Goal: Navigation & Orientation: Find specific page/section

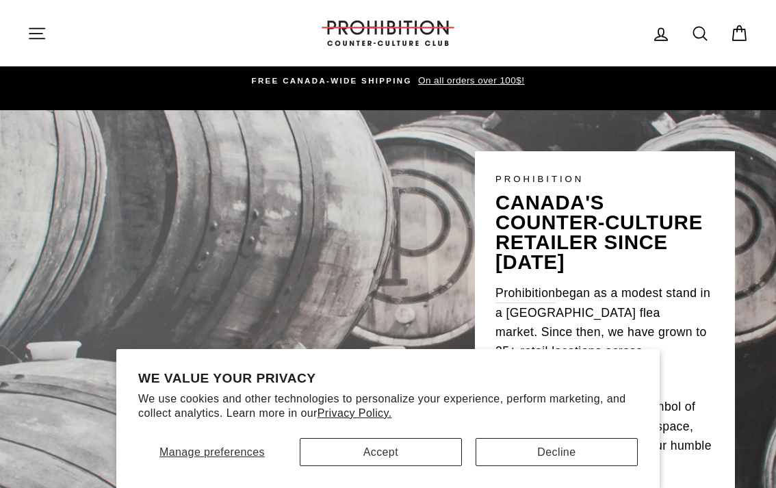
click at [406, 449] on button "Accept" at bounding box center [381, 452] width 162 height 28
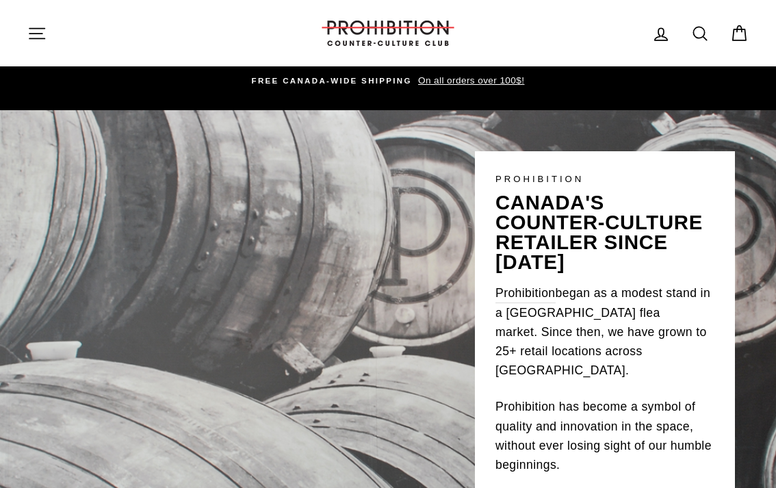
click at [30, 29] on icon "button" at bounding box center [36, 33] width 19 height 19
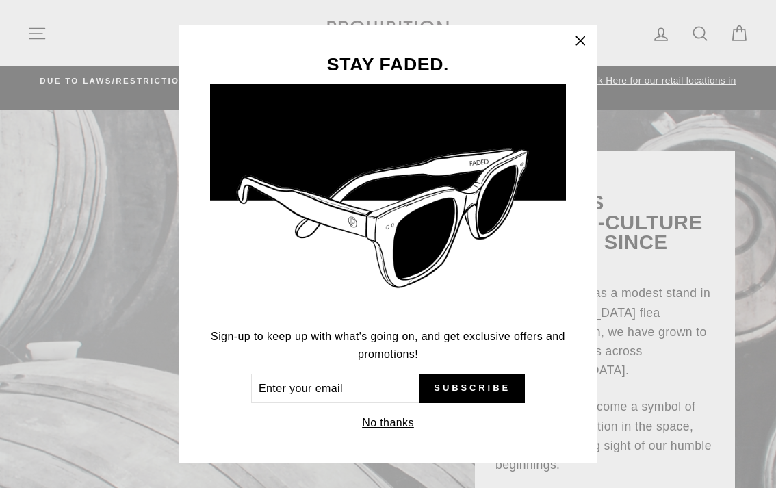
click at [580, 42] on icon "button" at bounding box center [580, 41] width 8 height 8
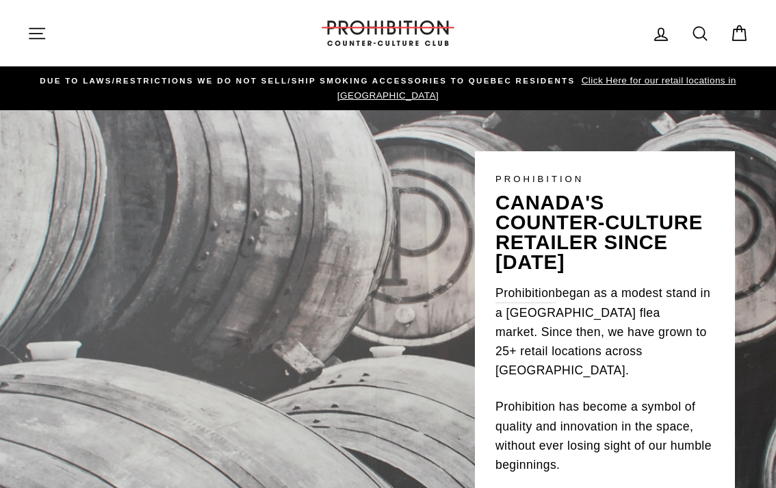
click at [45, 31] on icon "button" at bounding box center [36, 33] width 19 height 19
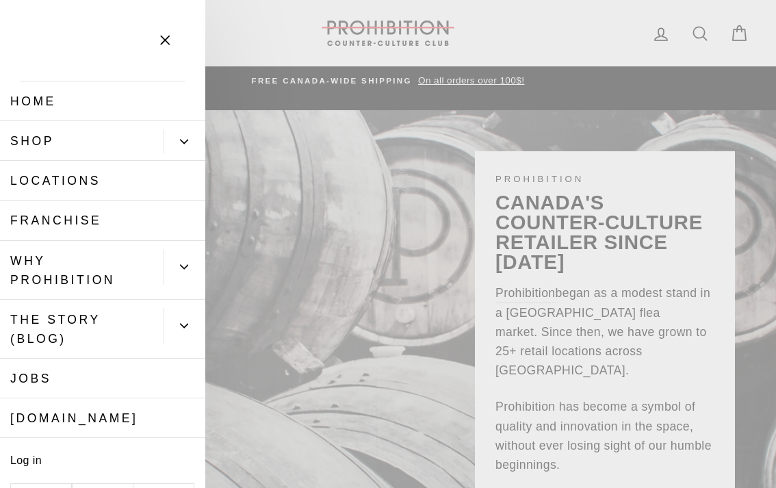
click at [106, 149] on link "Shop" at bounding box center [82, 141] width 164 height 40
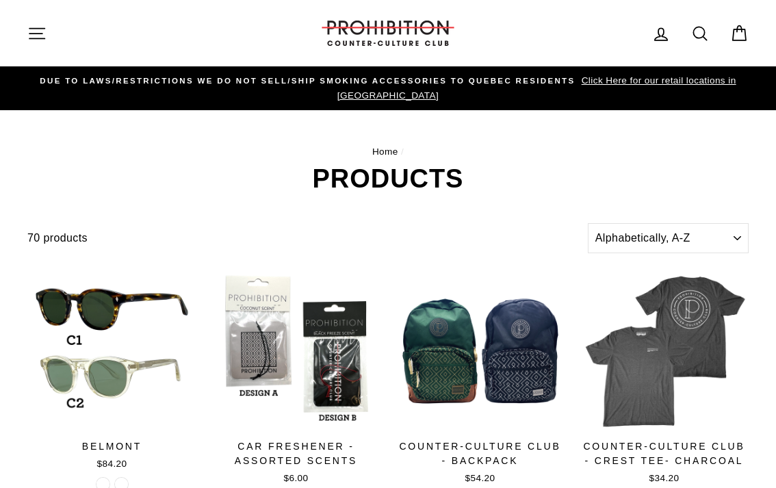
click at [398, 96] on span "Click Here for our retail locations in [GEOGRAPHIC_DATA]" at bounding box center [536, 87] width 399 height 25
